Goal: Information Seeking & Learning: Find specific fact

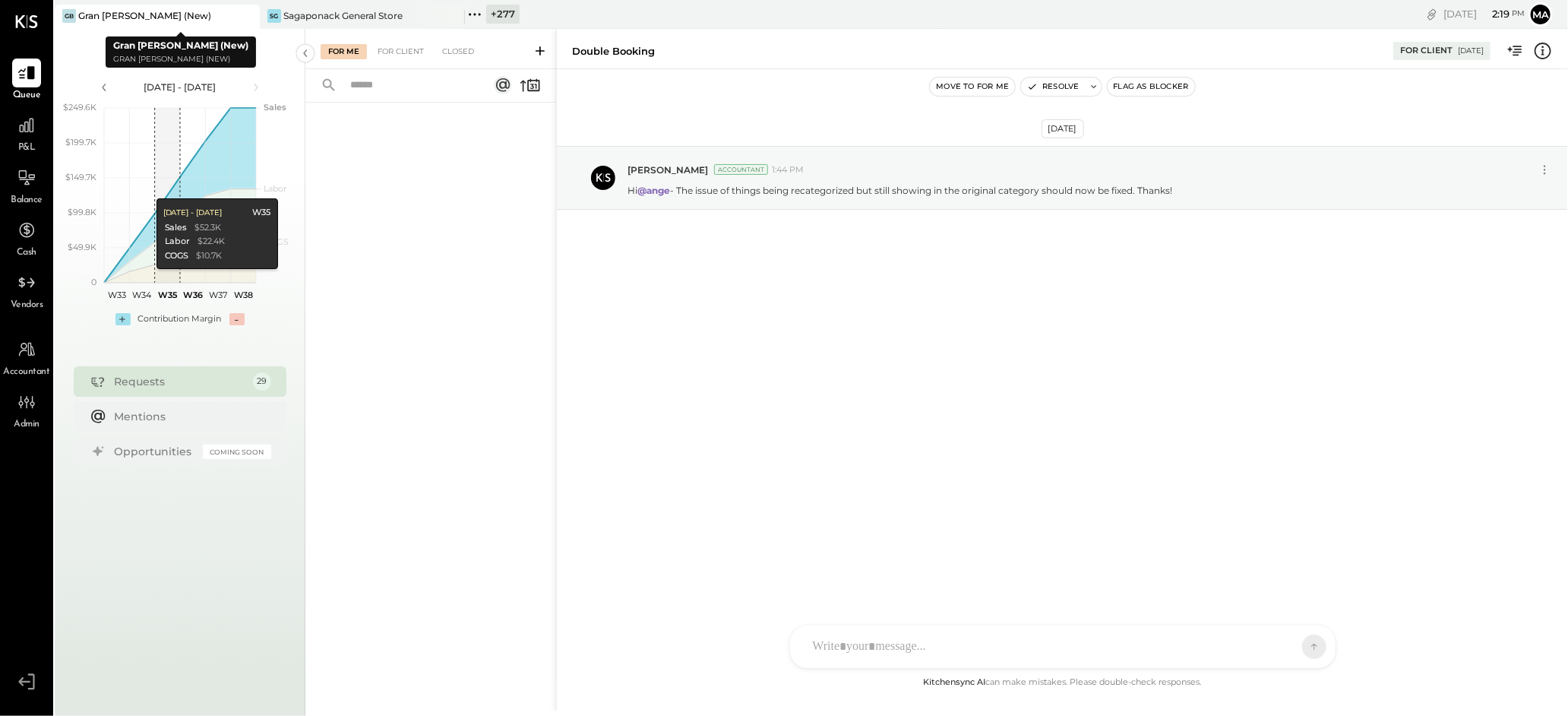
click at [246, 12] on icon at bounding box center [246, 16] width 19 height 18
click at [250, 14] on icon at bounding box center [246, 16] width 19 height 18
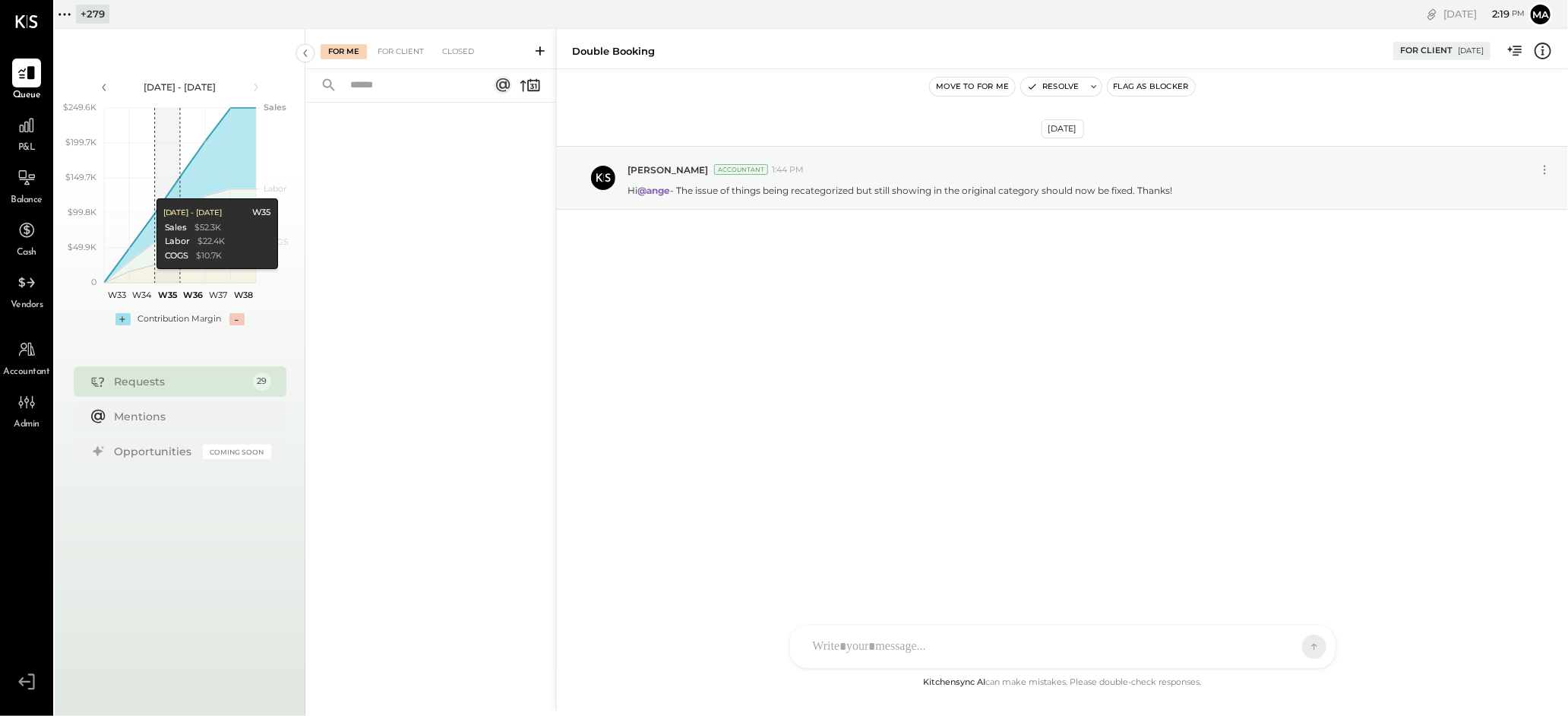
click at [68, 13] on icon at bounding box center [69, 13] width 2 height 2
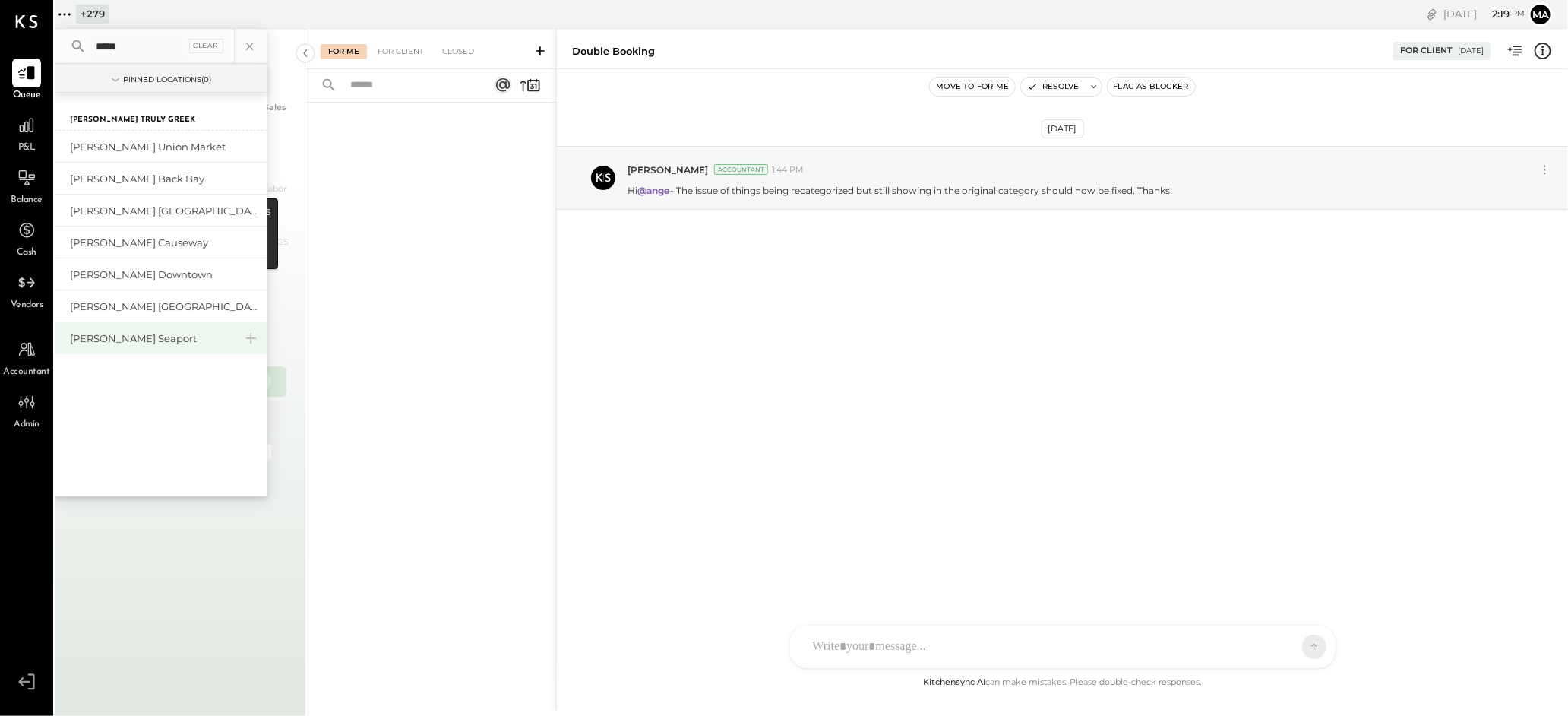
type input "*****"
click at [128, 335] on div "[PERSON_NAME] Seaport" at bounding box center [152, 339] width 164 height 14
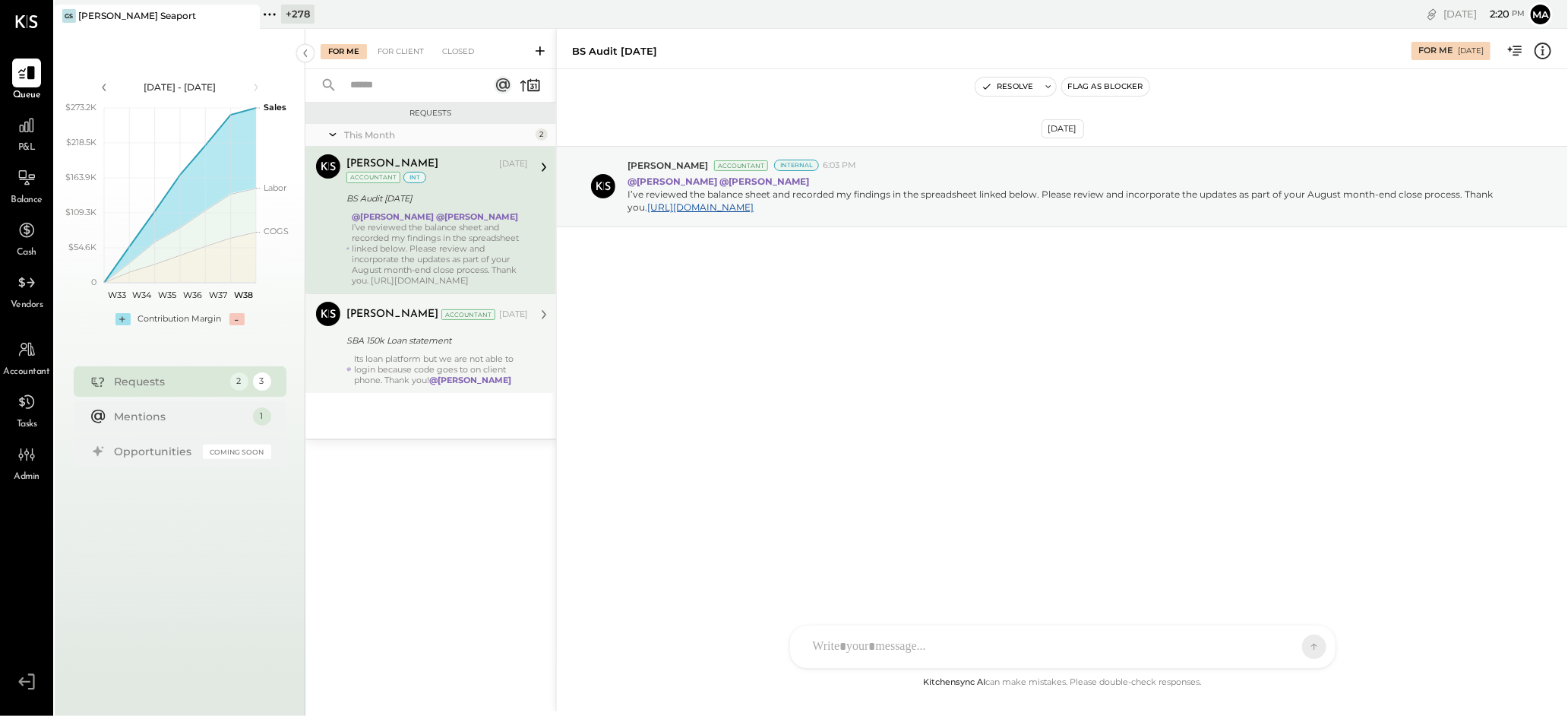
click at [374, 383] on div "Its loan platform but we are not able to login because code goes to on client p…" at bounding box center [442, 369] width 173 height 32
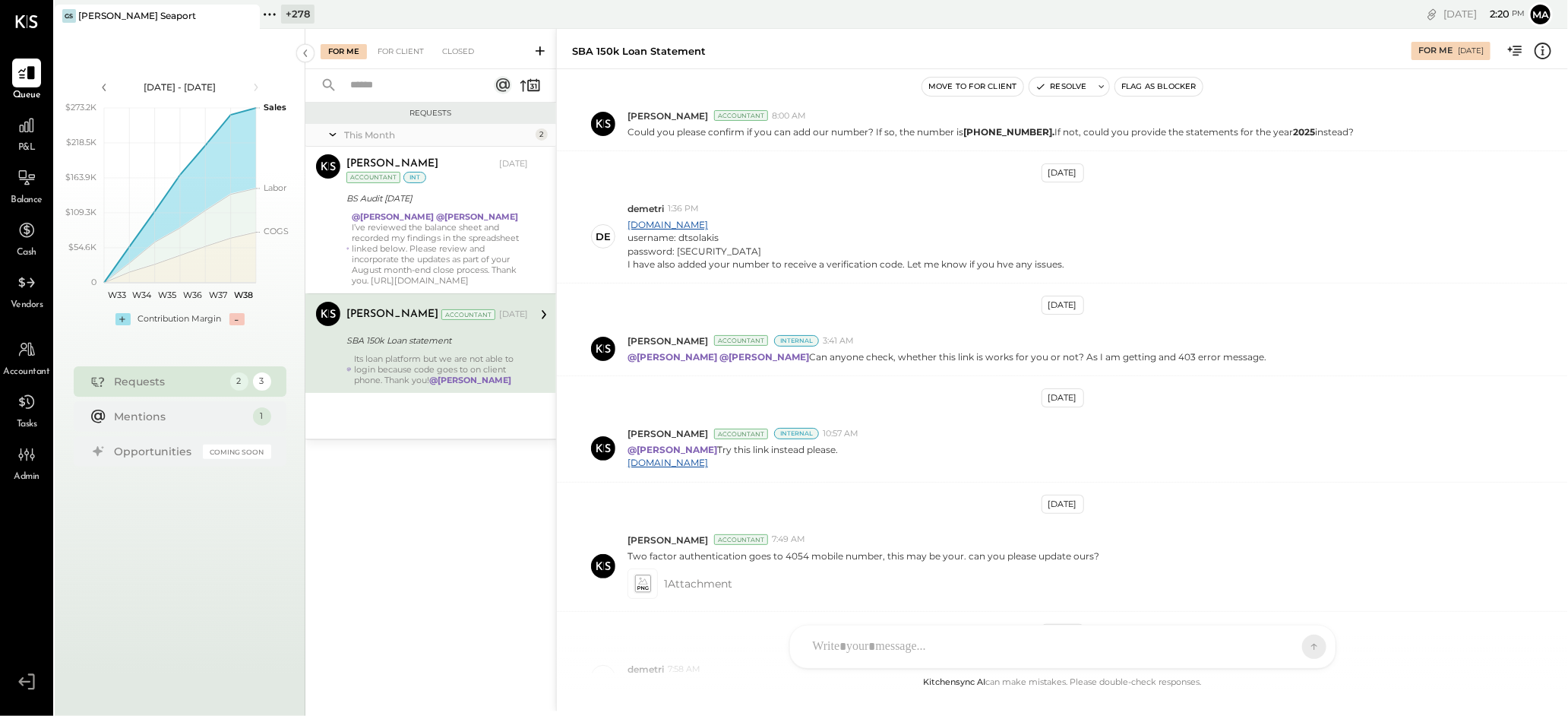
scroll to position [611, 0]
click at [698, 243] on div "username: dtsolakis" at bounding box center [845, 242] width 437 height 13
copy div "dtsolakis"
click at [741, 256] on div "password: [SECURITY_DATA]" at bounding box center [845, 256] width 437 height 13
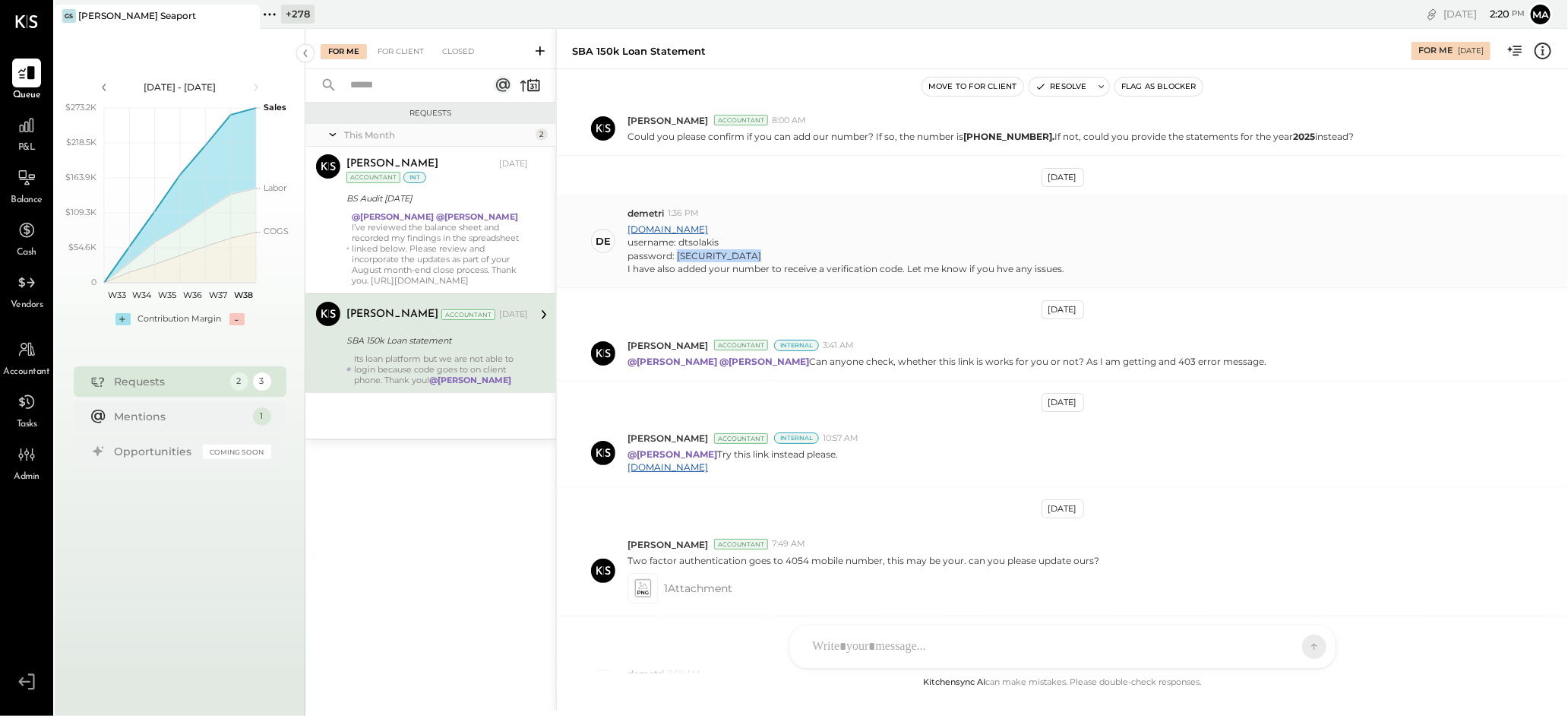
click at [741, 256] on div "password: [SECURITY_DATA]" at bounding box center [845, 256] width 437 height 13
drag, startPoint x: 782, startPoint y: 256, endPoint x: 728, endPoint y: 242, distance: 55.8
click at [675, 259] on div "password: [SECURITY_DATA]" at bounding box center [845, 256] width 437 height 13
copy div "Erpeto617Erpeto@617"
